Goal: Task Accomplishment & Management: Use online tool/utility

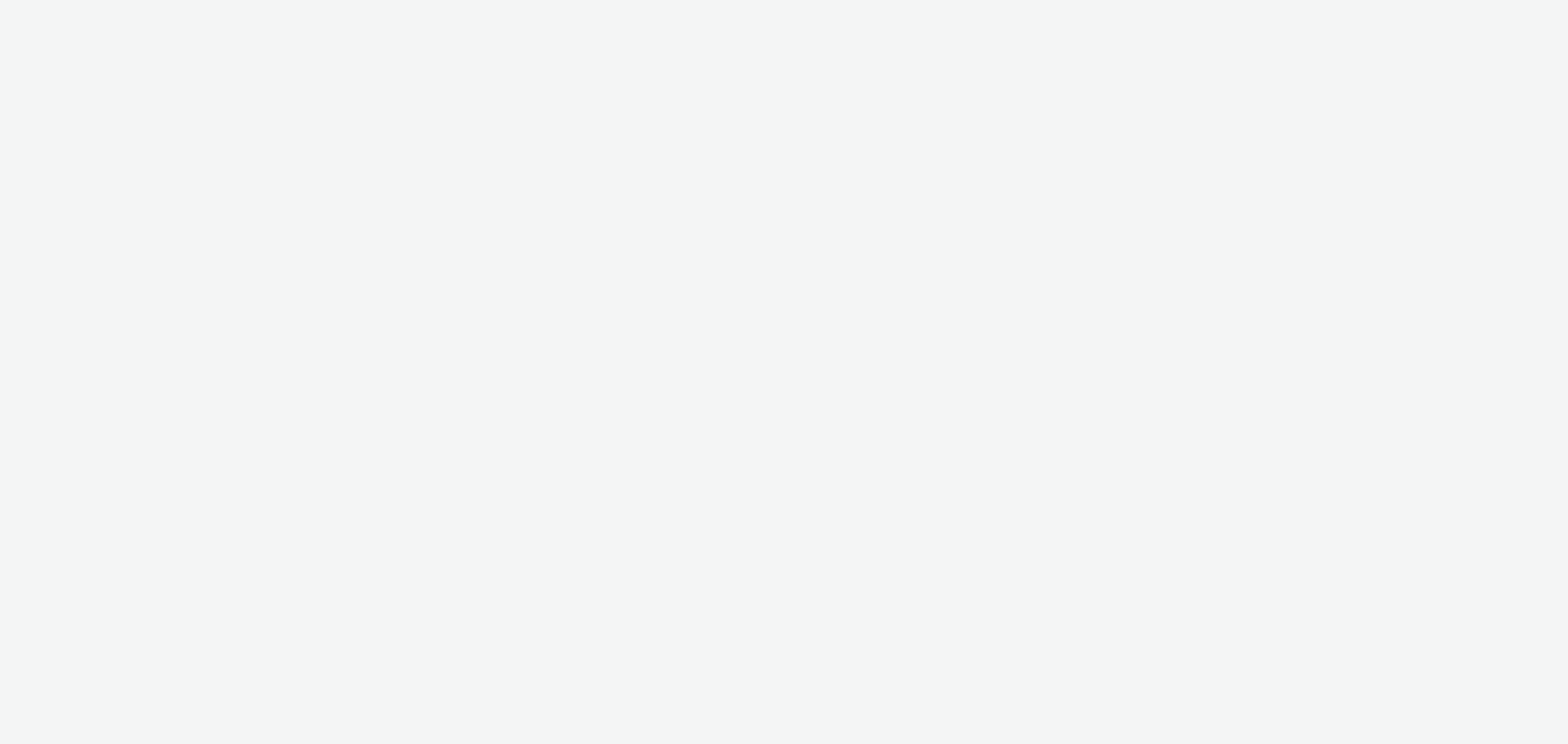
select select "9d84ad37-9de7-410b-b623-d0d9ba80538d"
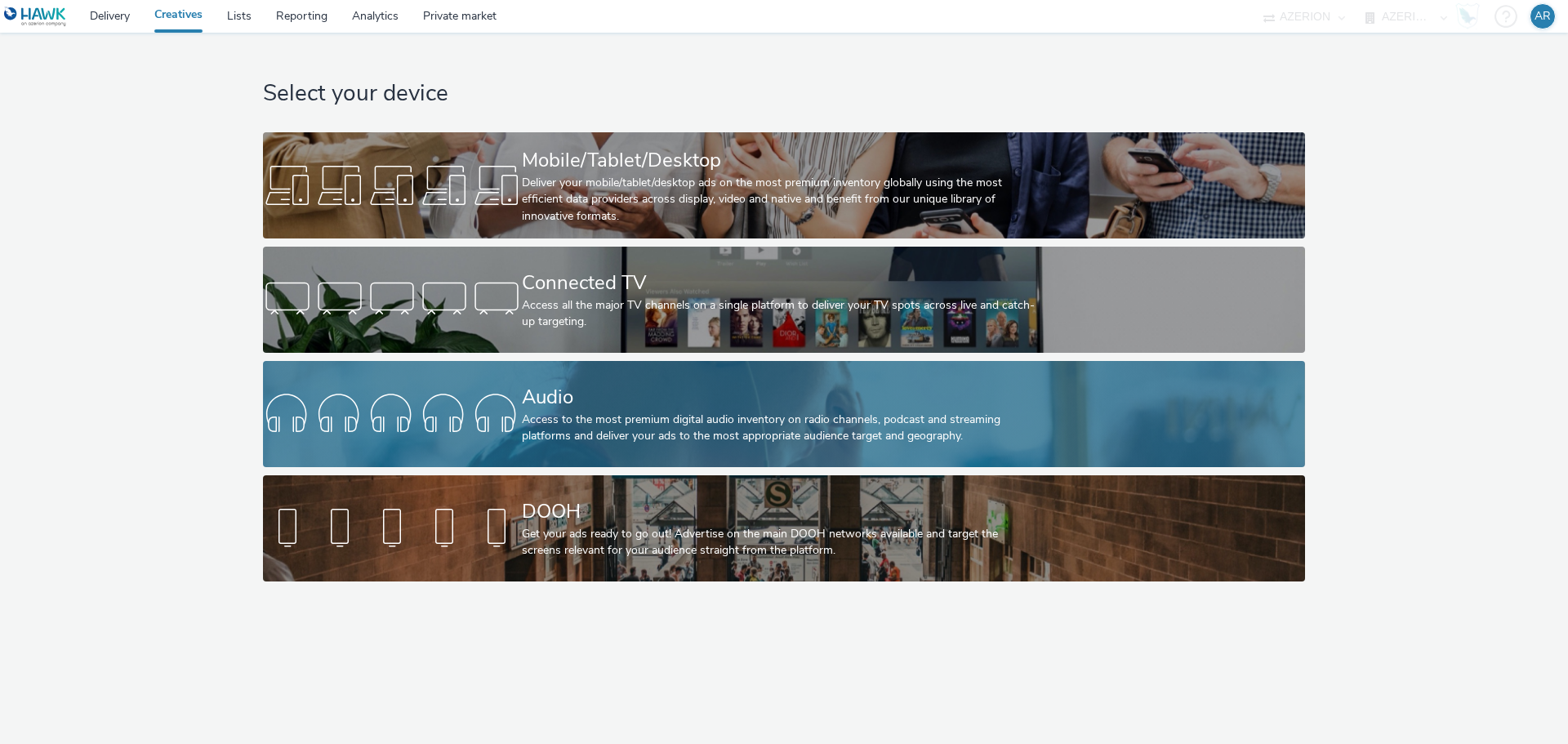
click at [630, 406] on div "Audio" at bounding box center [781, 397] width 518 height 29
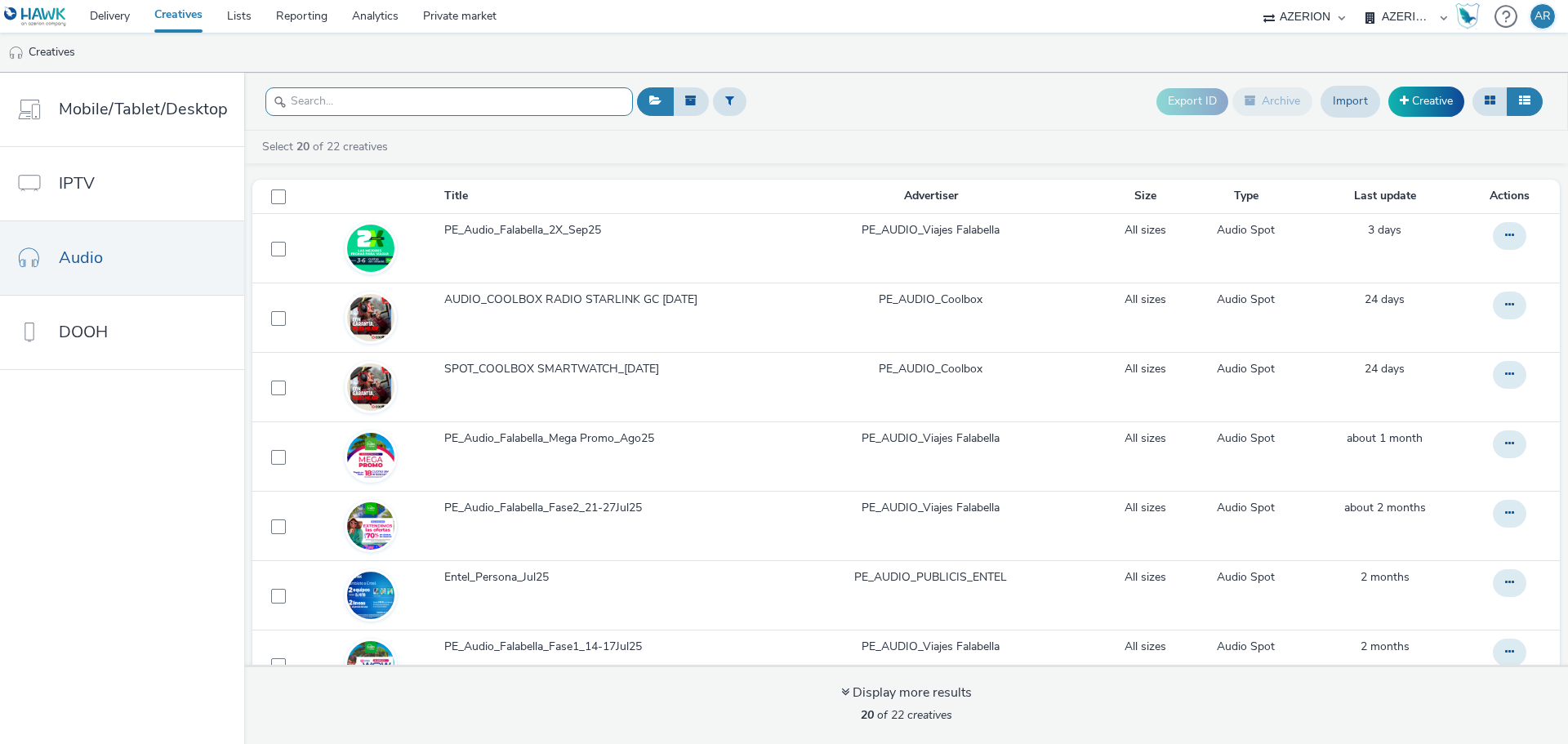
click at [506, 105] on input "text" at bounding box center [449, 101] width 368 height 29
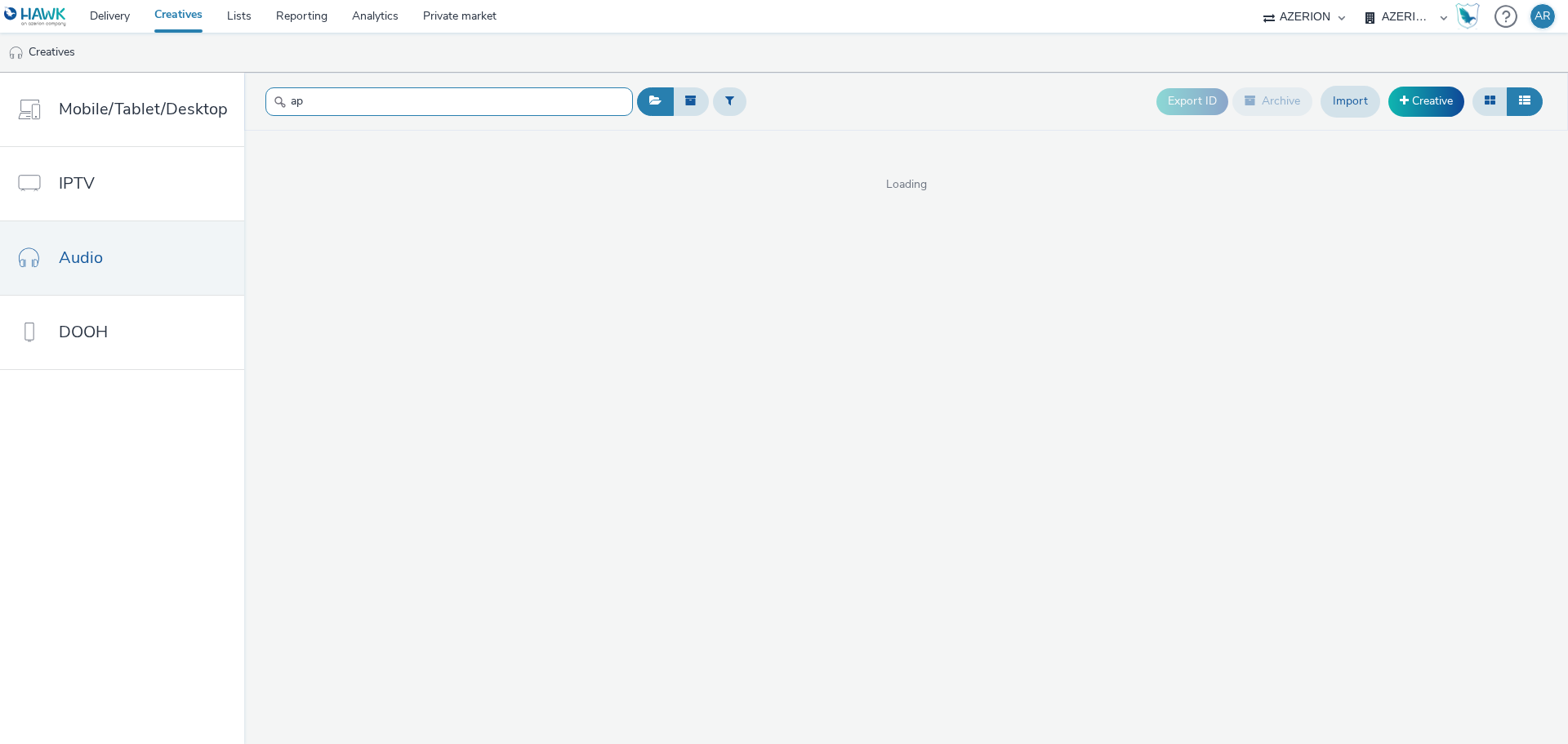
type input "a"
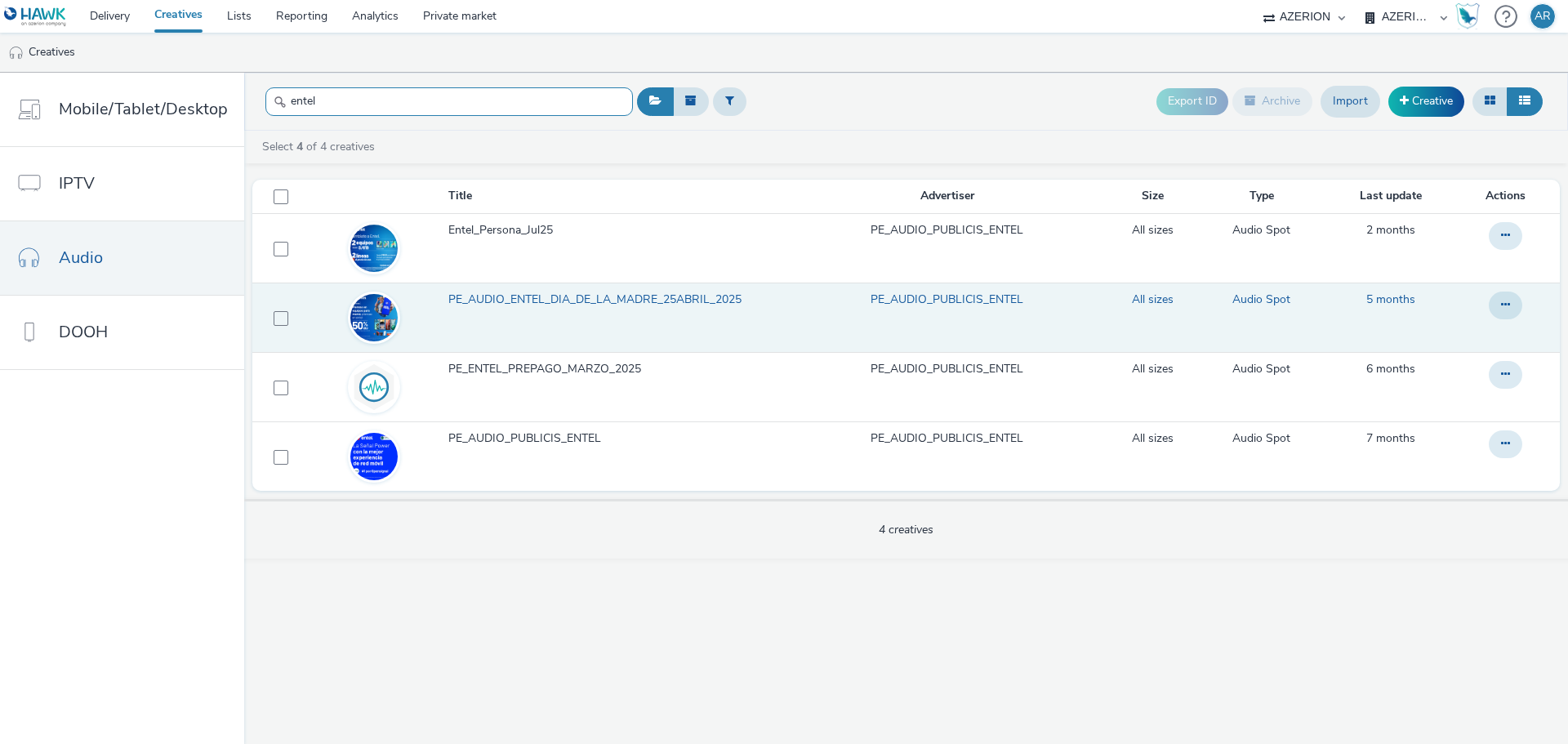
type input "entel"
click at [524, 296] on span "PE_AUDIO_ENTEL_DIA_DE_LA_MADRE_25ABRIL_2025" at bounding box center [598, 300] width 300 height 16
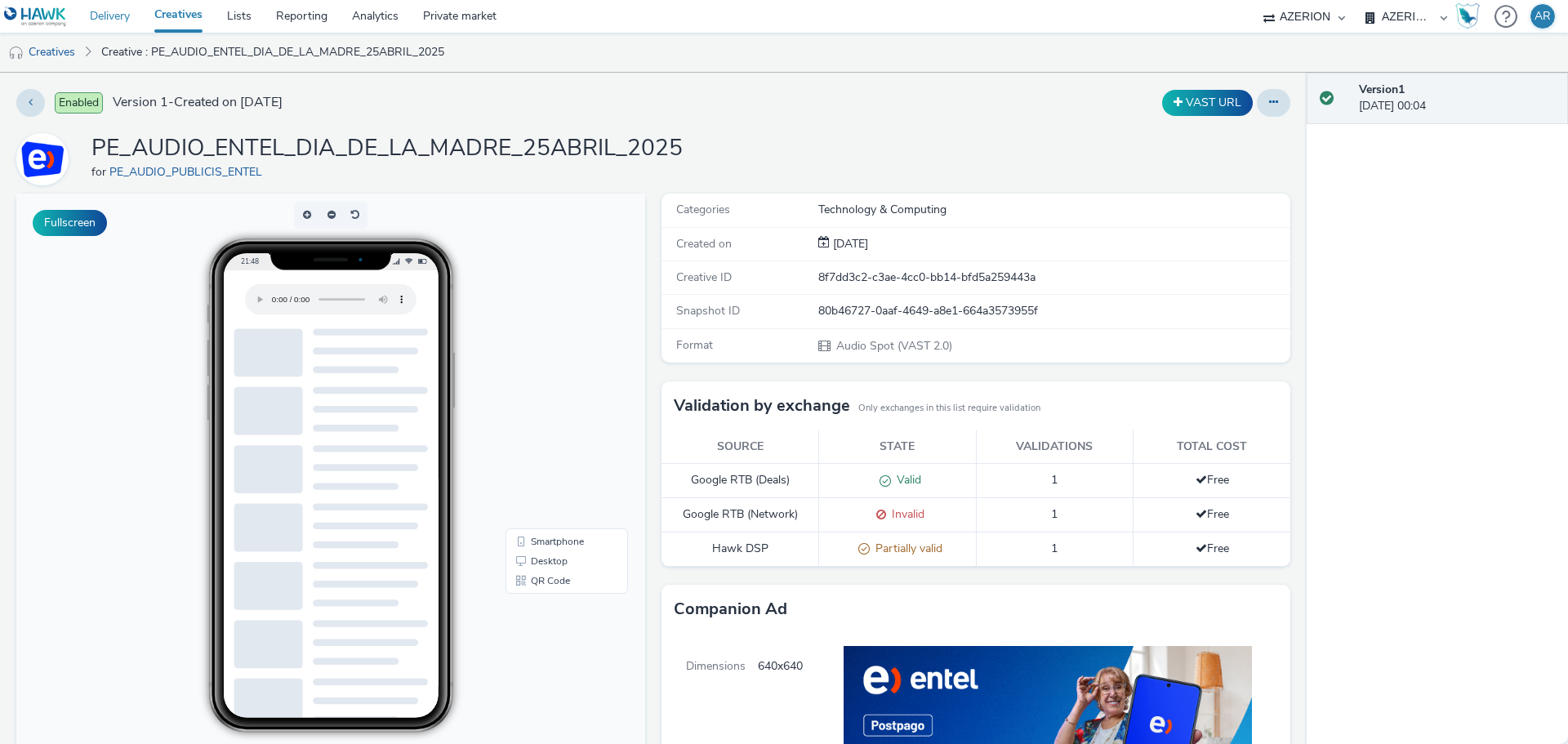
click at [115, 16] on link "Delivery" at bounding box center [109, 16] width 65 height 33
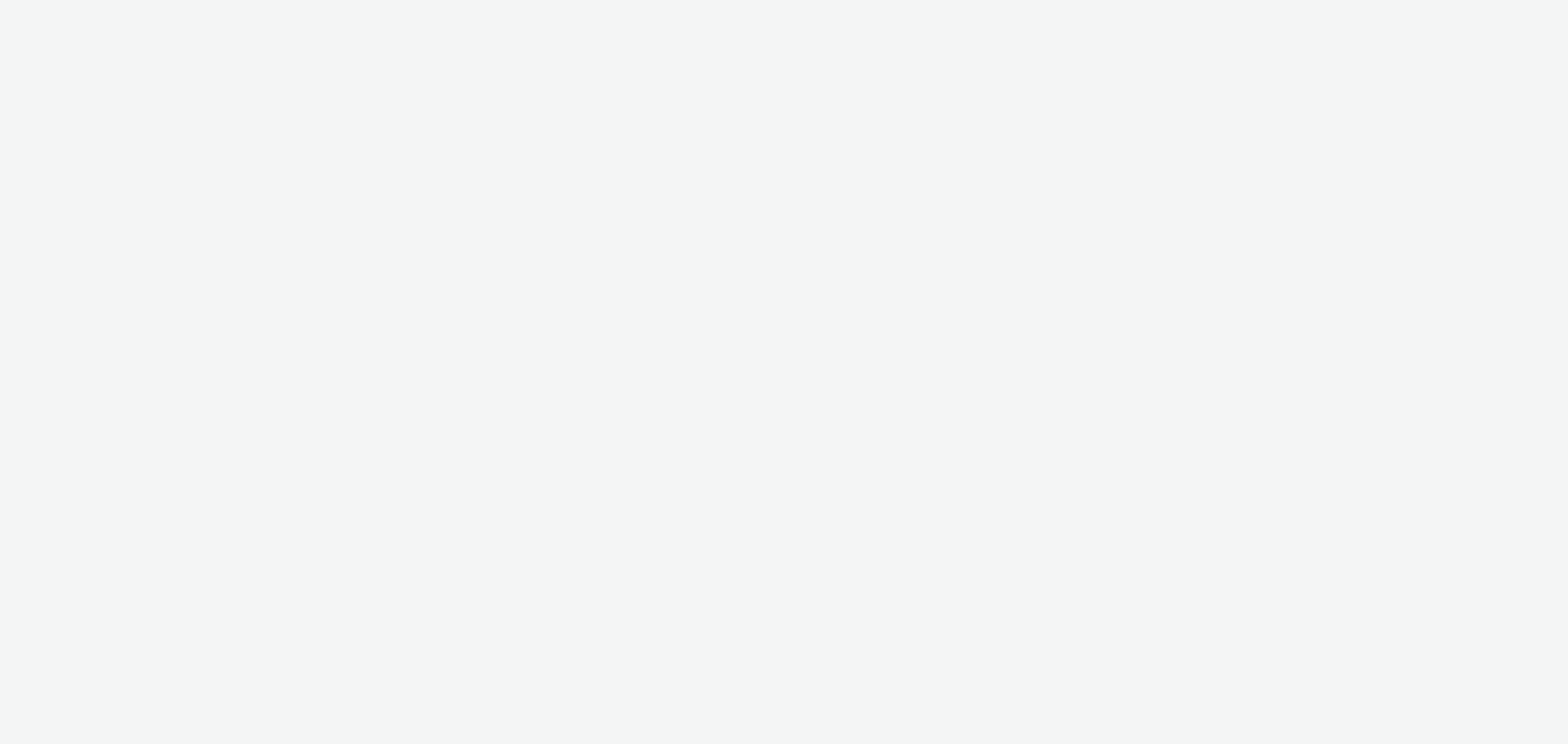
select select "9d84ad37-9de7-410b-b623-d0d9ba80538d"
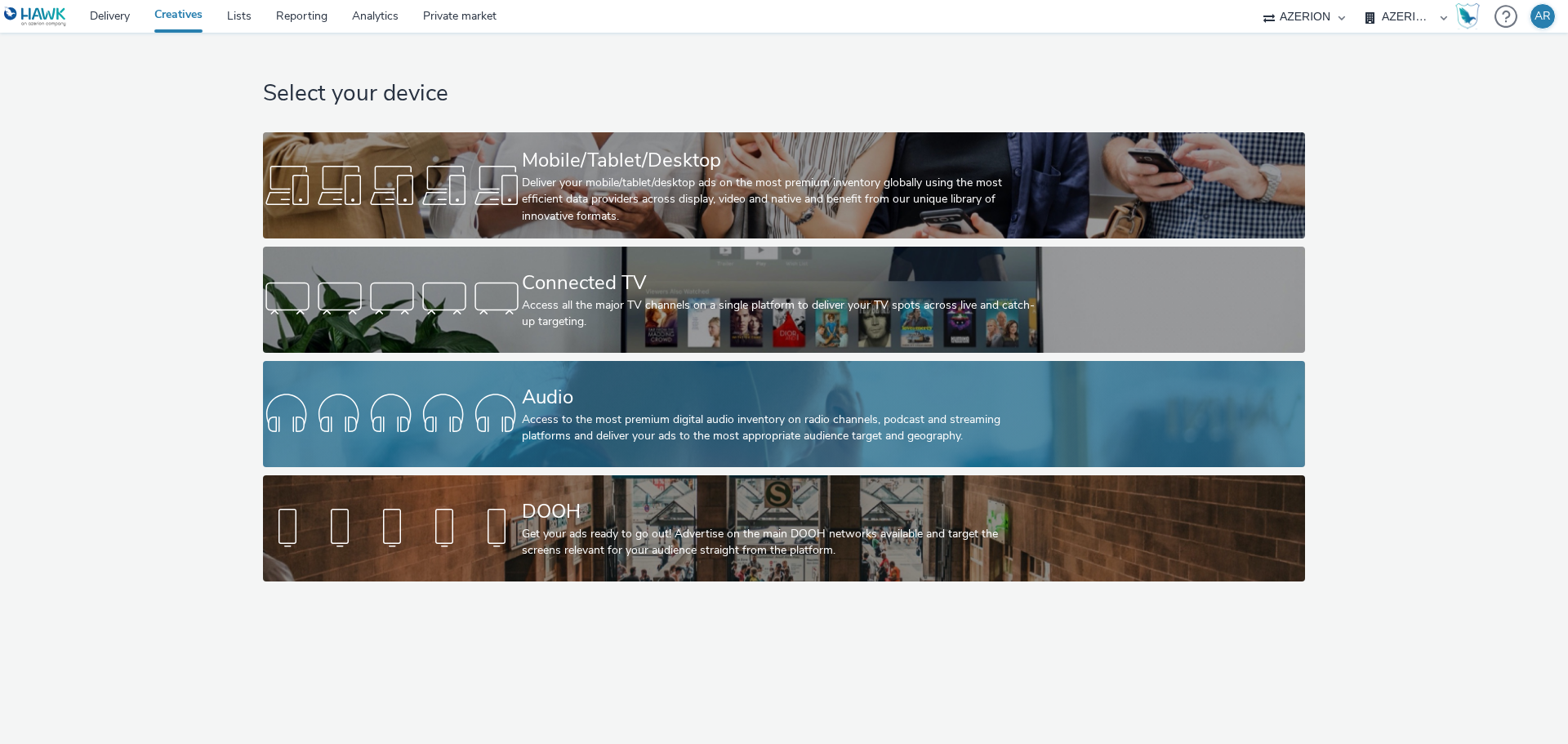
click at [659, 404] on div "Audio" at bounding box center [781, 397] width 518 height 29
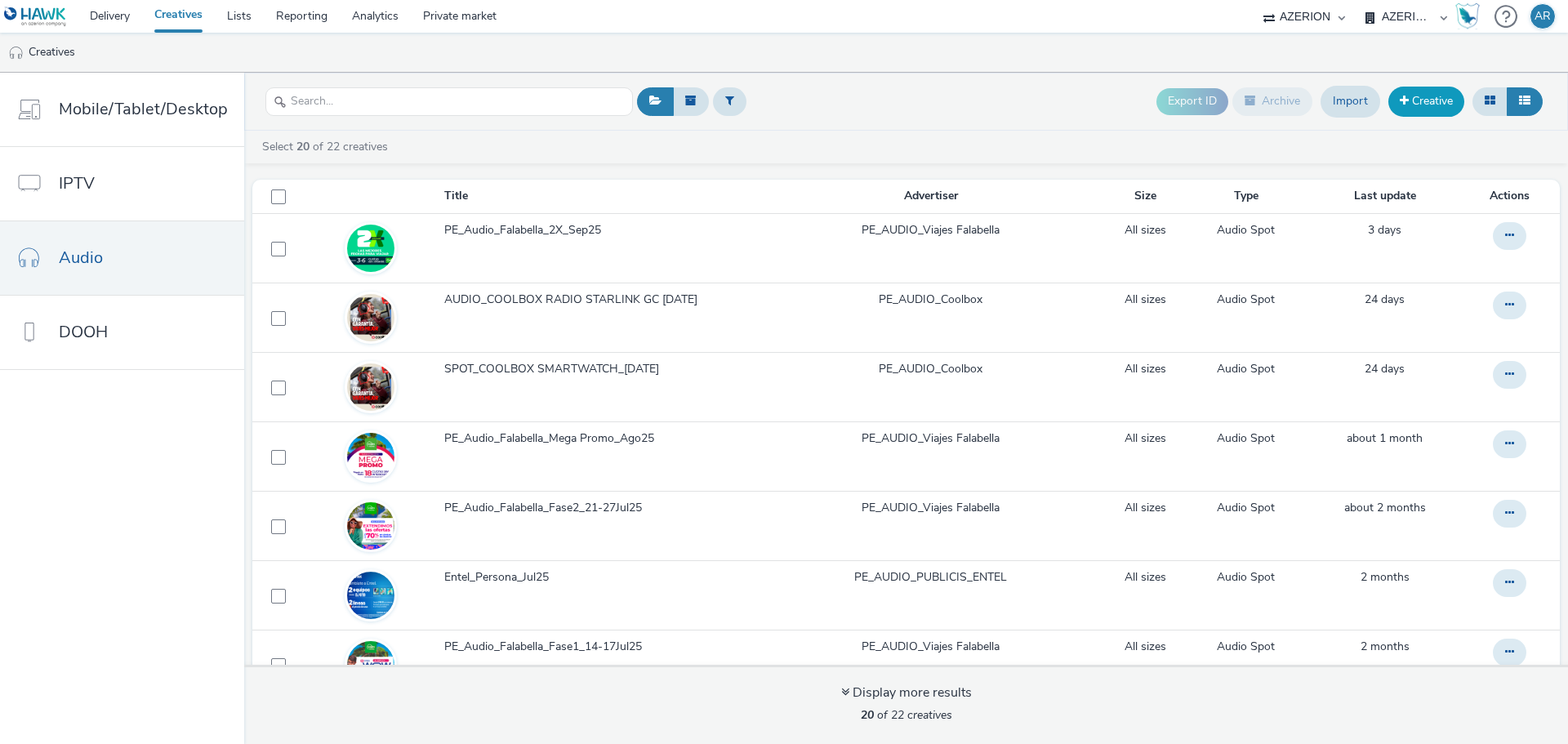
click at [1423, 104] on link "Creative" at bounding box center [1426, 101] width 76 height 29
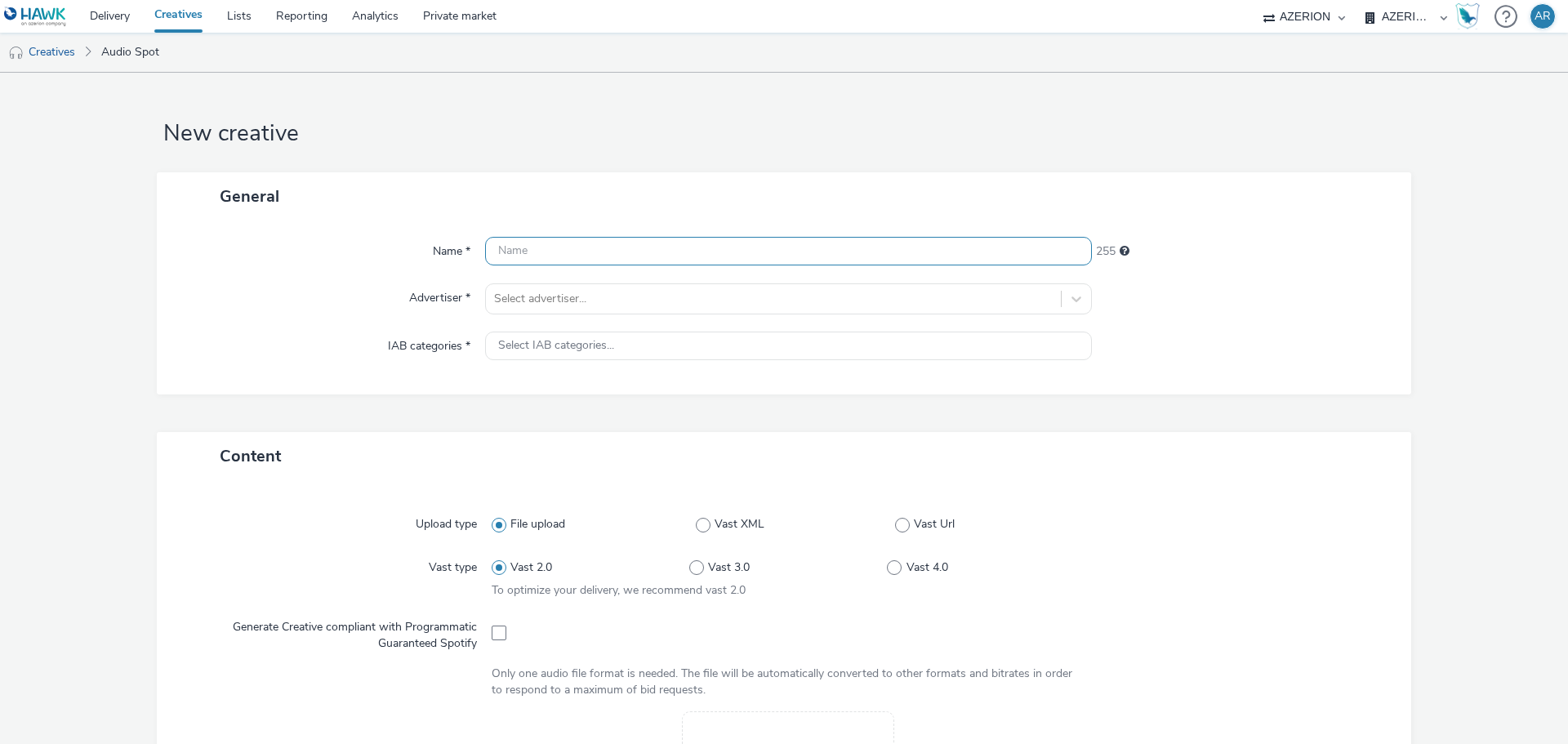
click at [547, 247] on input "text" at bounding box center [788, 251] width 607 height 29
paste input "APEX_Entel_Audio_Señal Power Red"
click at [612, 253] on input "PE_APEX_Entel_Audio_Señal Power Red" at bounding box center [788, 251] width 607 height 29
click at [856, 255] on input "PE_Audio_APEX_Entel_Señal Power Red" at bounding box center [788, 251] width 607 height 29
type input "PE_Audio_APEX_Entel_Señal Power Red_Sep25"
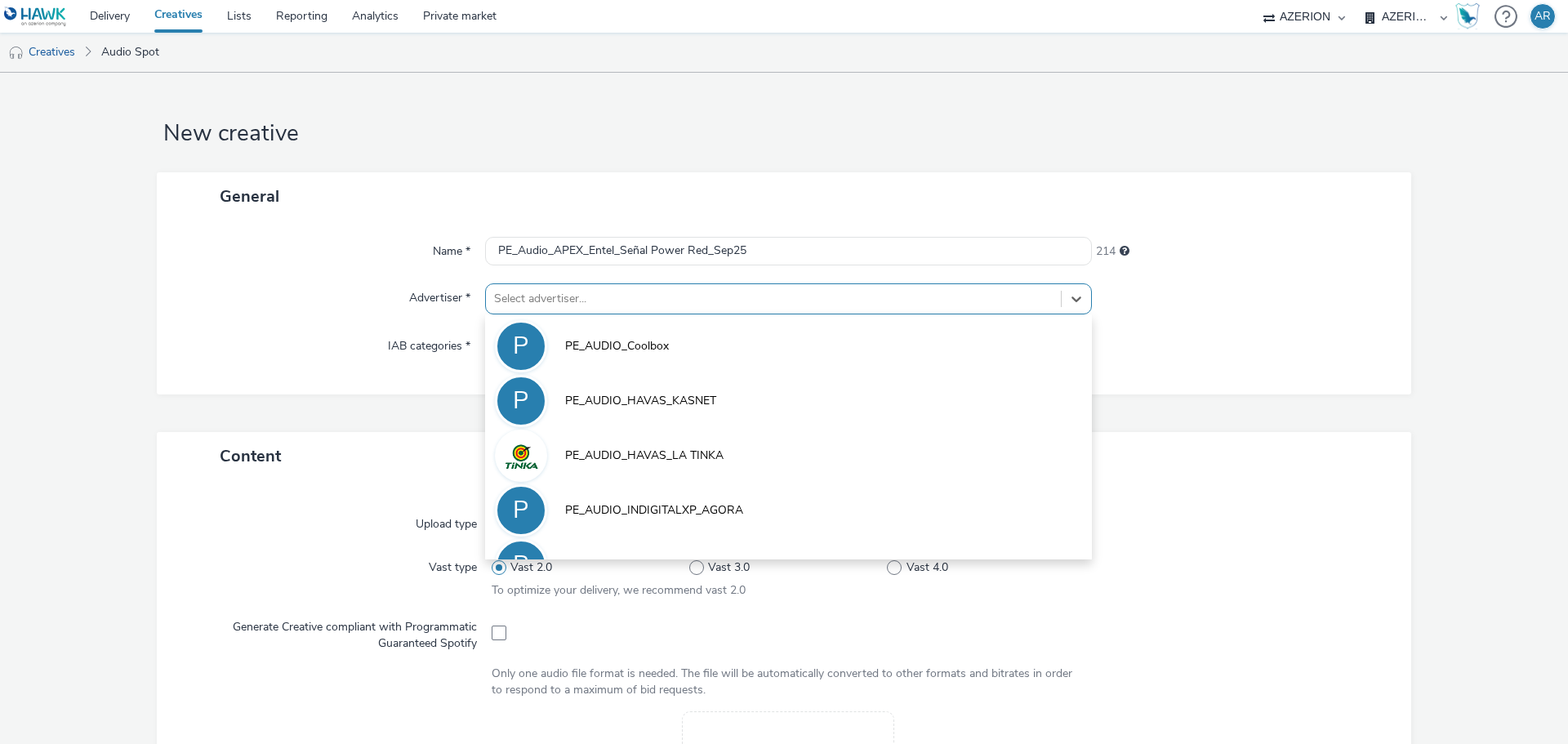
click at [625, 292] on div at bounding box center [774, 299] width 559 height 20
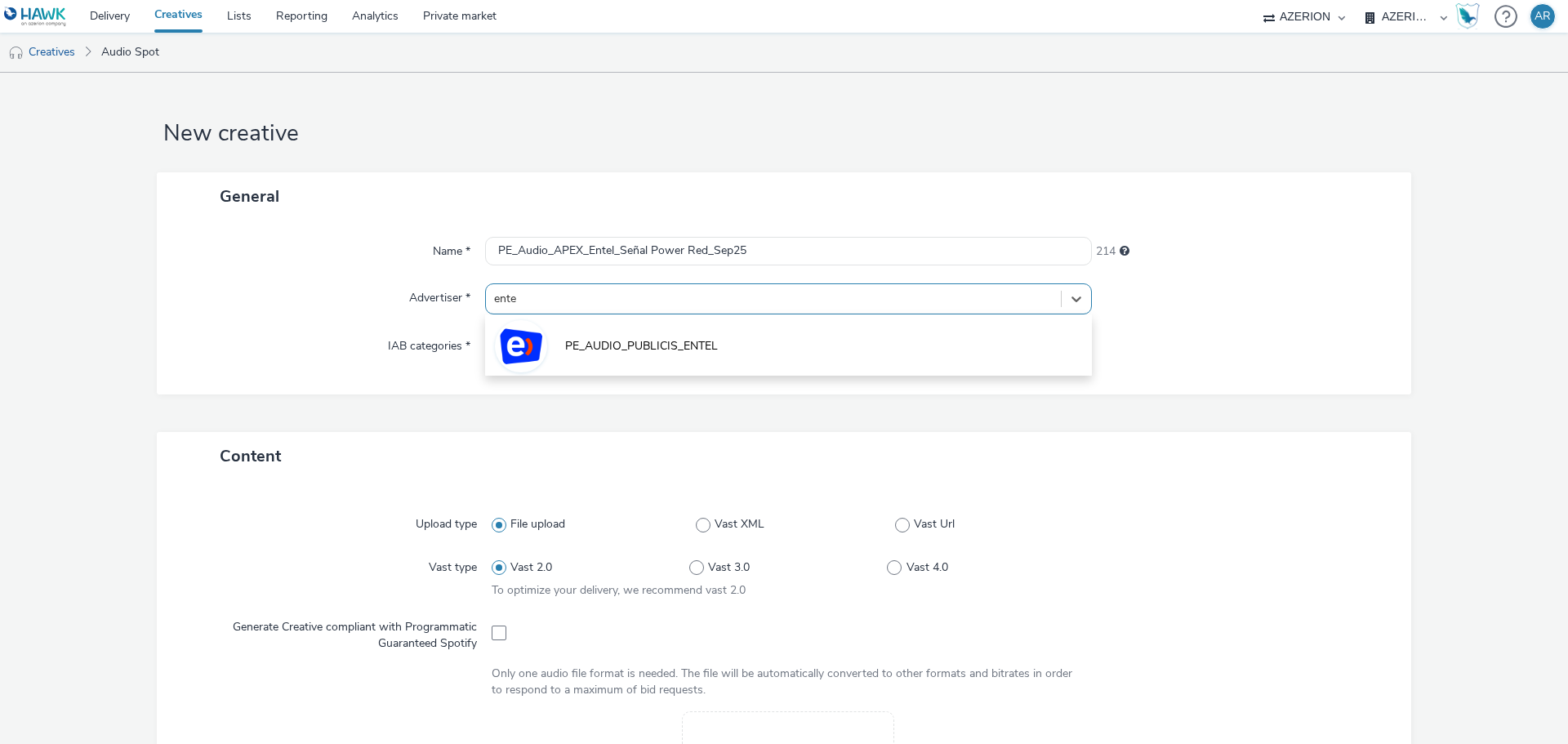
type input "entel"
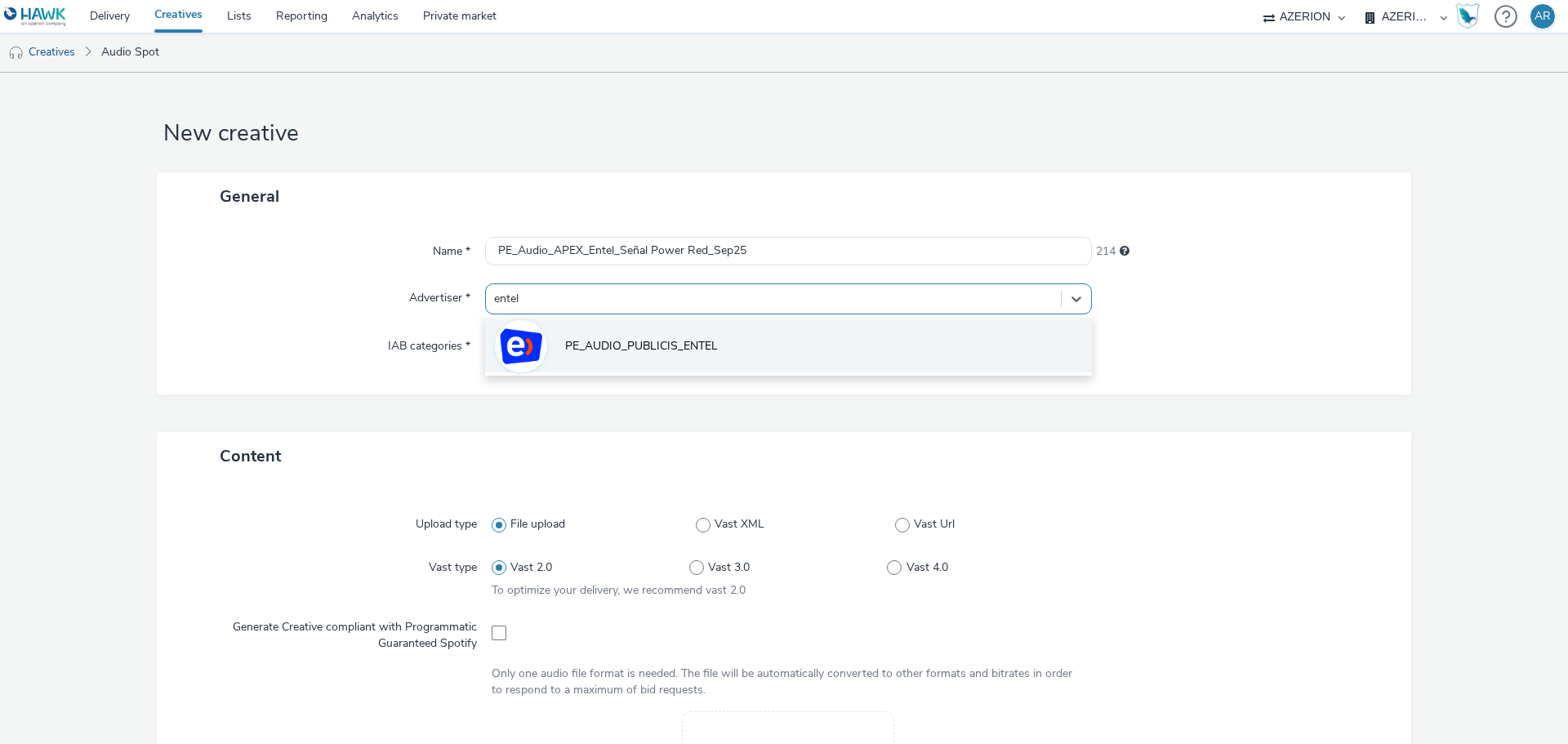
click at [638, 339] on span "PE_AUDIO_PUBLICIS_ENTEL" at bounding box center [641, 346] width 153 height 16
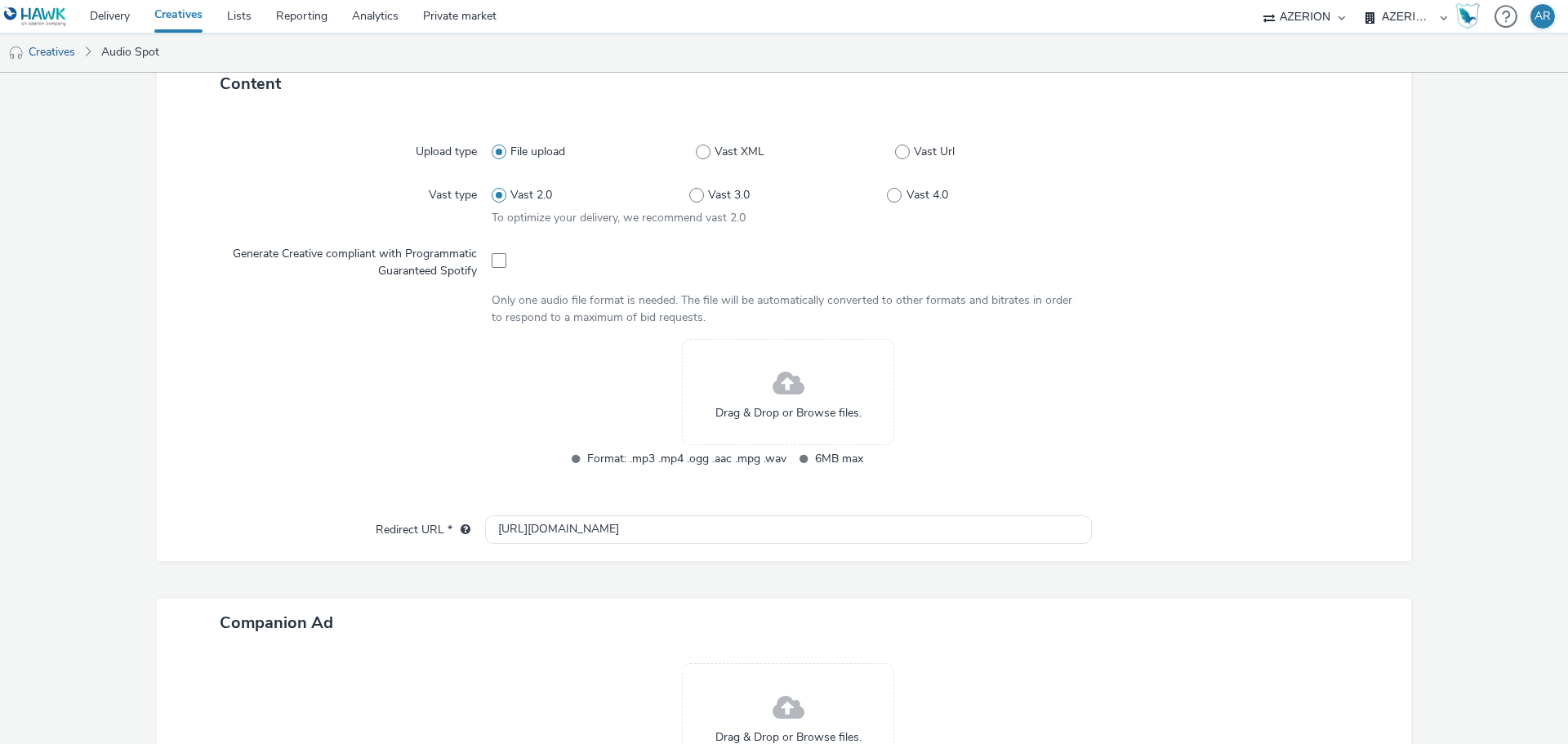
scroll to position [408, 0]
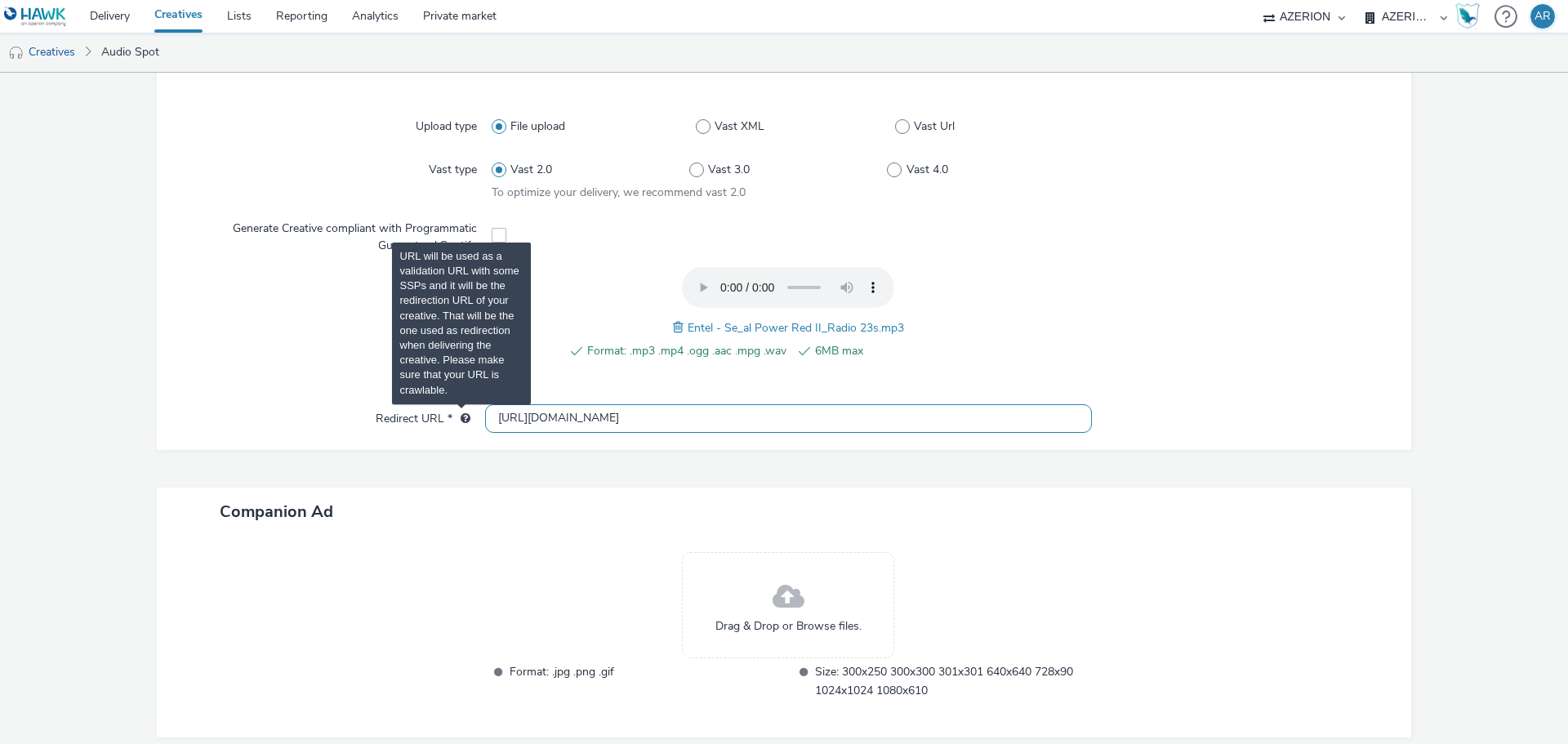
drag, startPoint x: 591, startPoint y: 417, endPoint x: 462, endPoint y: 411, distance: 129.1
click at [462, 411] on div "Redirect URL * [URL][DOMAIN_NAME]" at bounding box center [784, 419] width 1222 height 29
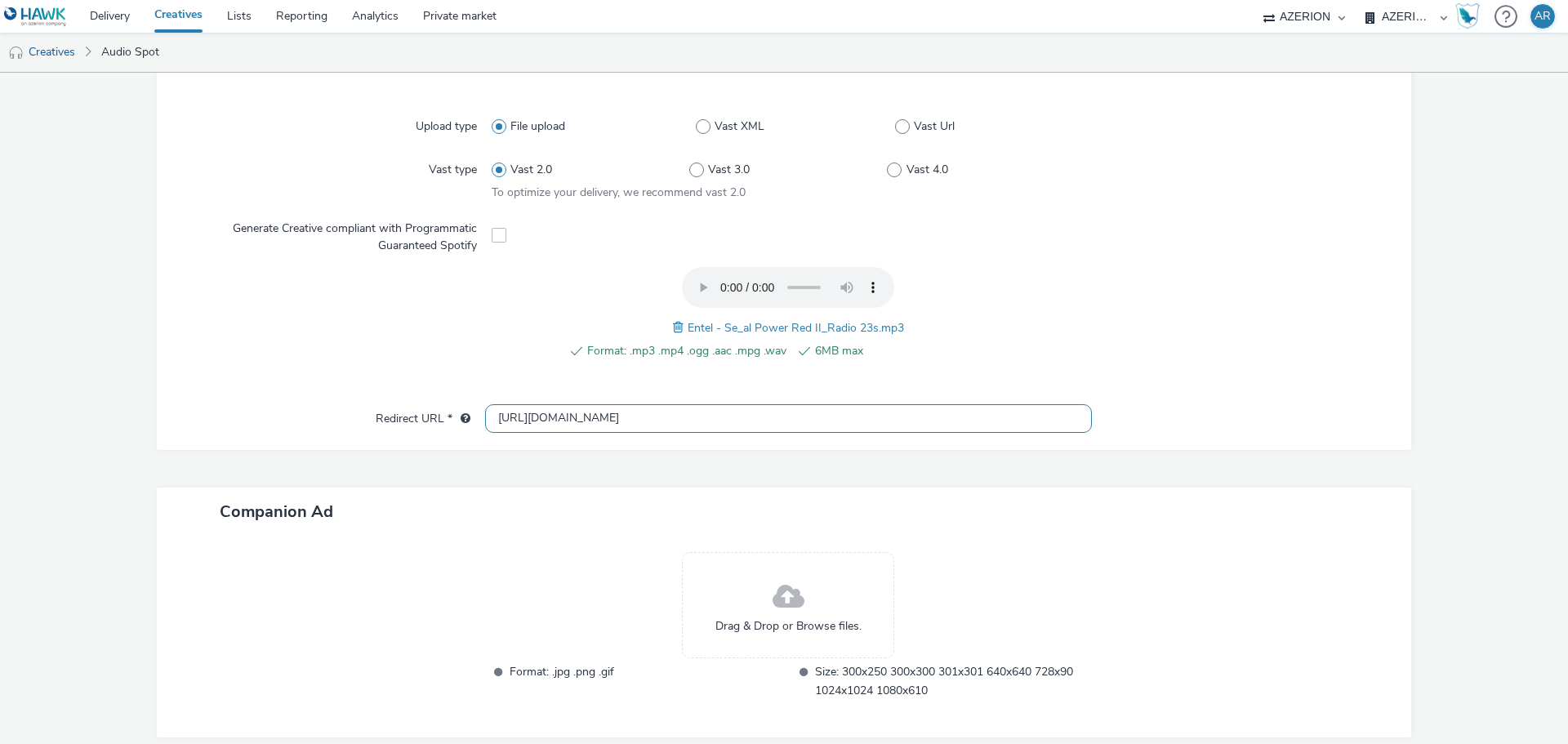
paste input "s://[DOMAIN_NAME][URL]"
type input "[URL][DOMAIN_NAME]"
click at [1244, 416] on div at bounding box center [1244, 419] width 304 height 29
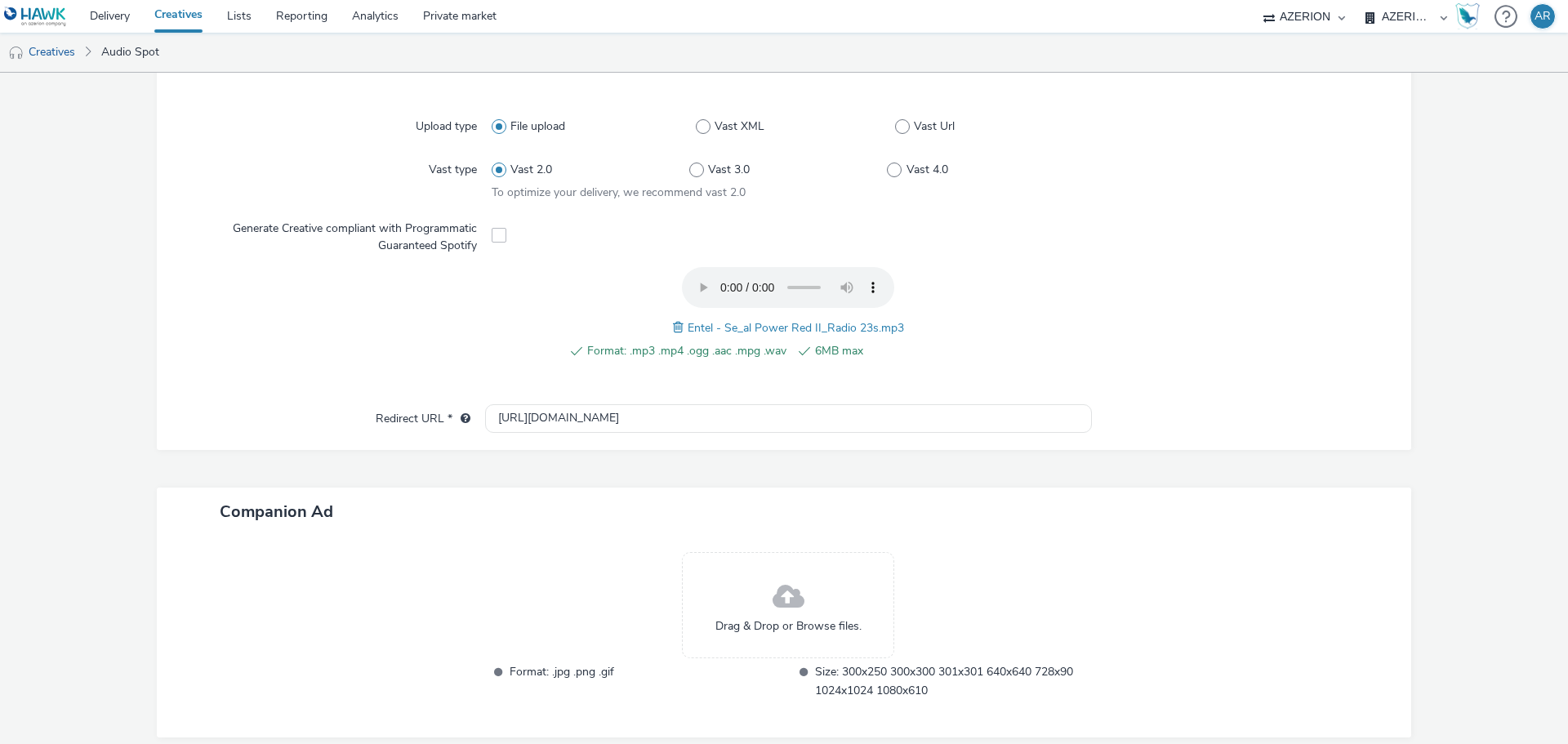
scroll to position [481, 0]
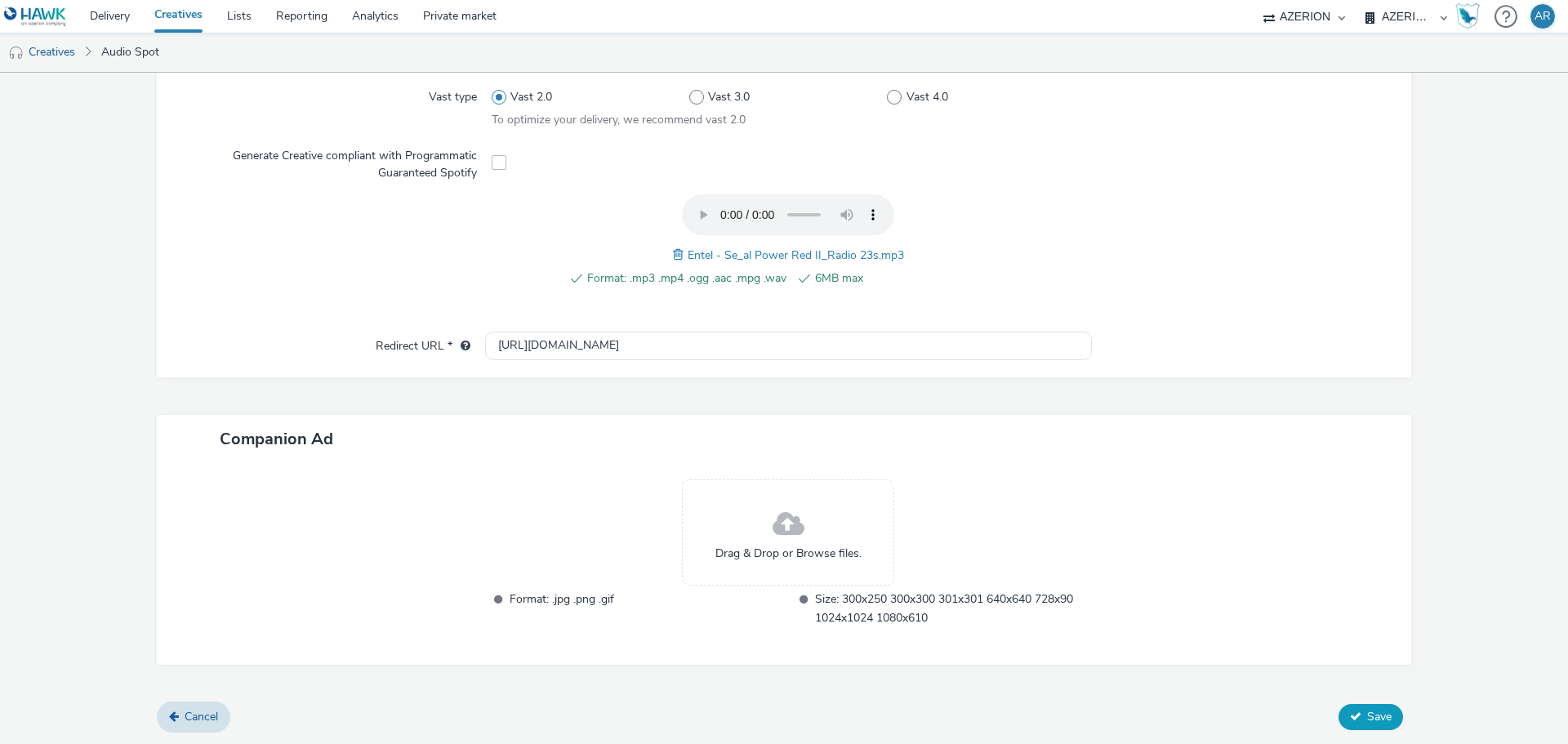
click at [1367, 715] on span "Save" at bounding box center [1379, 716] width 25 height 16
